Goal: Information Seeking & Learning: Check status

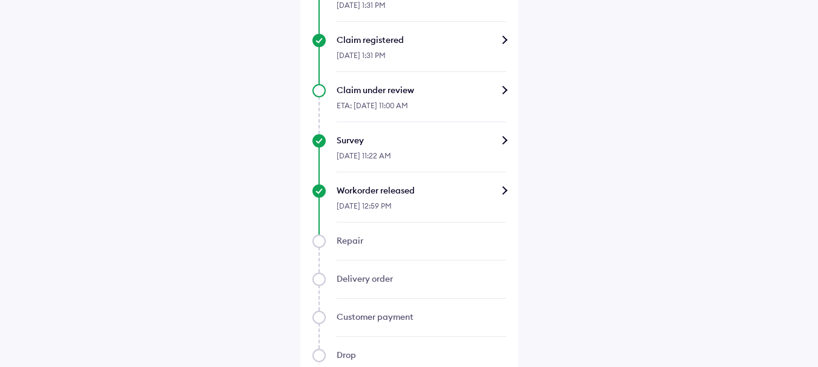
scroll to position [605, 0]
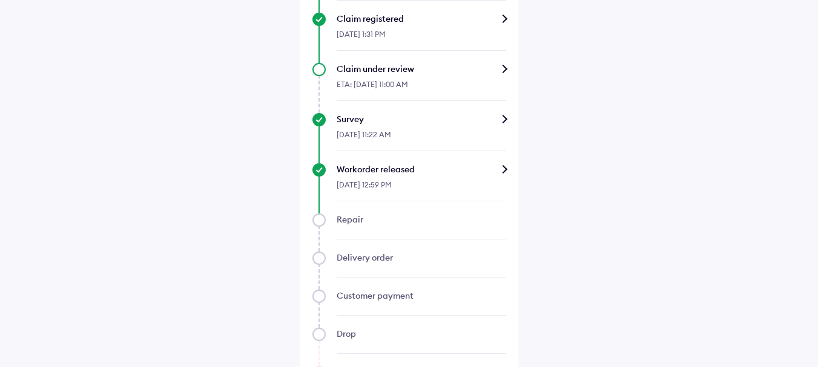
click at [321, 172] on div "Workorder released [DATE] 12:59 PM" at bounding box center [409, 182] width 194 height 38
click at [503, 171] on div "Workorder released" at bounding box center [420, 169] width 169 height 12
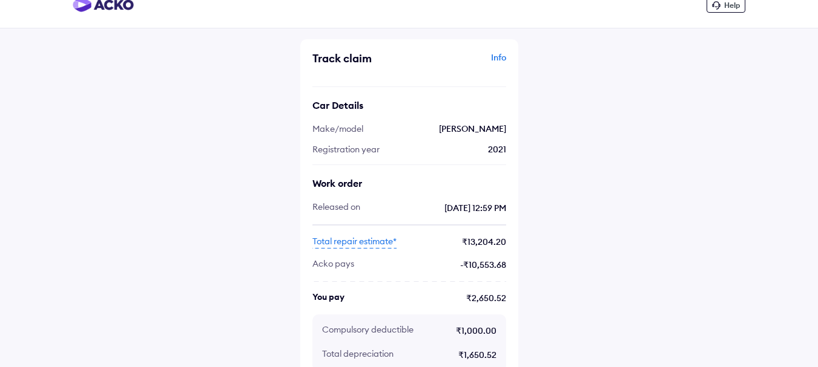
scroll to position [34, 0]
